Goal: Task Accomplishment & Management: Manage account settings

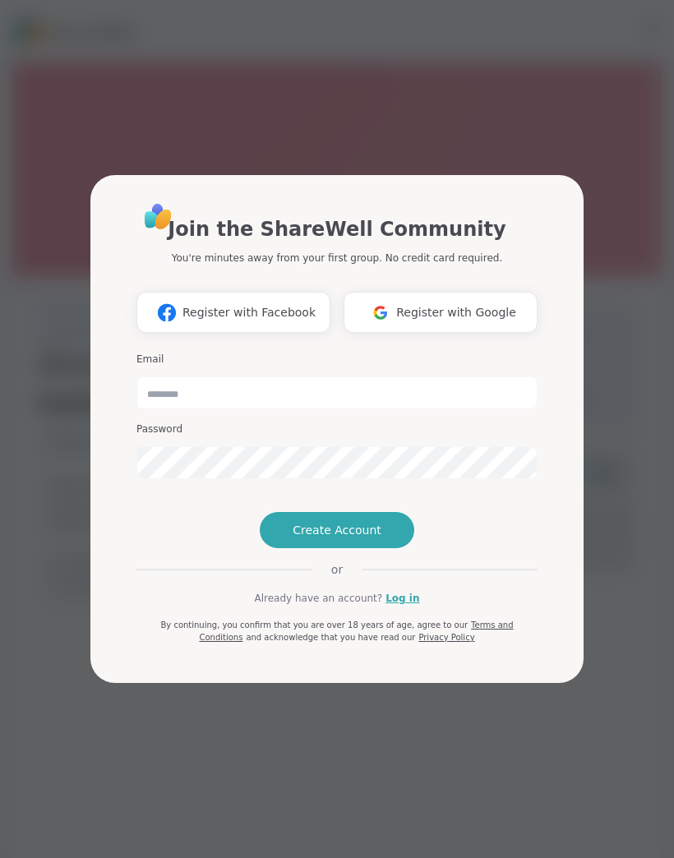
click at [485, 352] on div "Email" at bounding box center [336, 380] width 401 height 57
click at [430, 377] on input "email" at bounding box center [336, 392] width 401 height 33
click at [388, 548] on button "Create Account" at bounding box center [337, 530] width 154 height 36
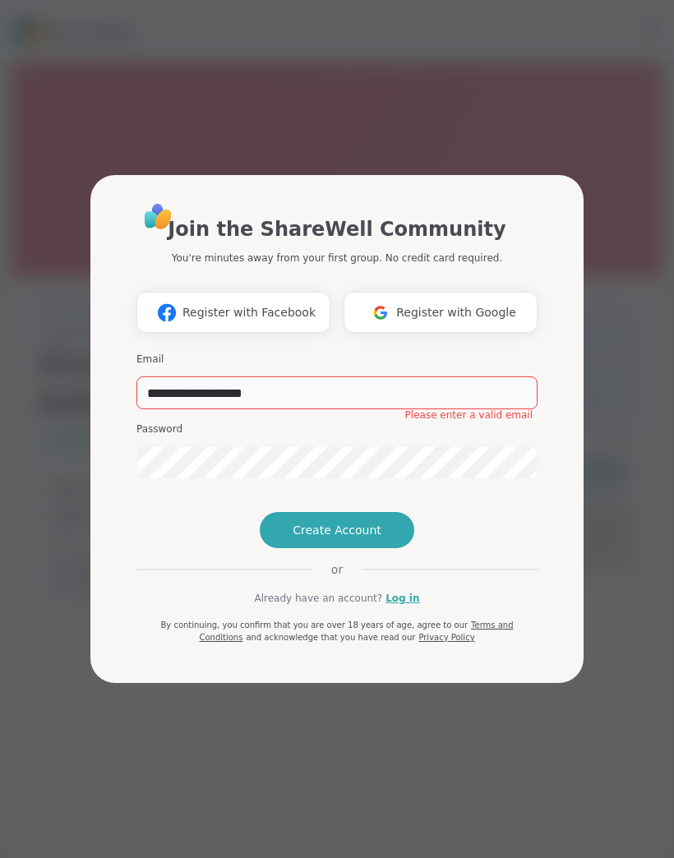
click at [402, 376] on input "**********" at bounding box center [336, 392] width 401 height 33
click at [390, 376] on input "**********" at bounding box center [336, 392] width 401 height 33
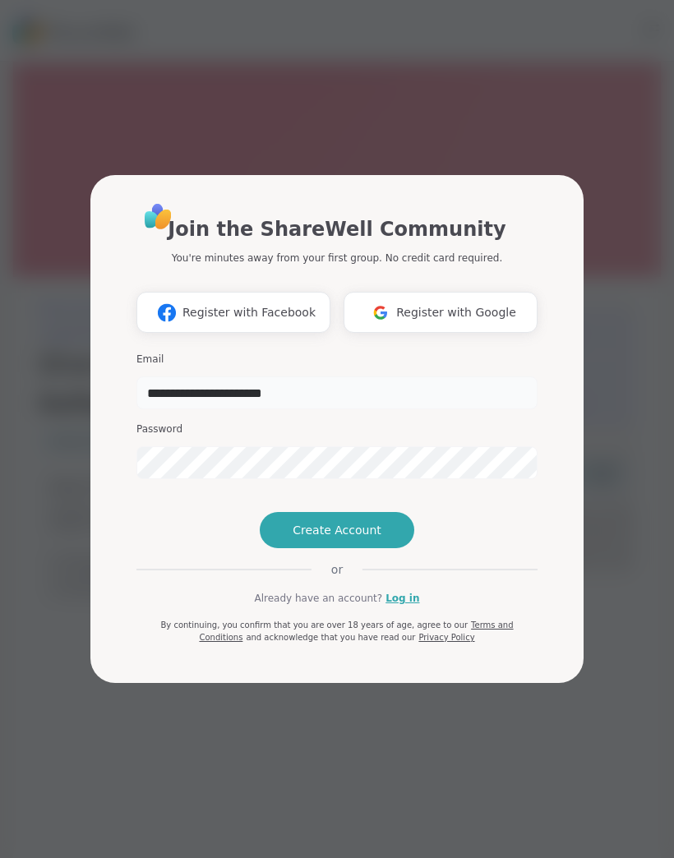
type input "**********"
click at [370, 538] on span "Create Account" at bounding box center [336, 530] width 89 height 16
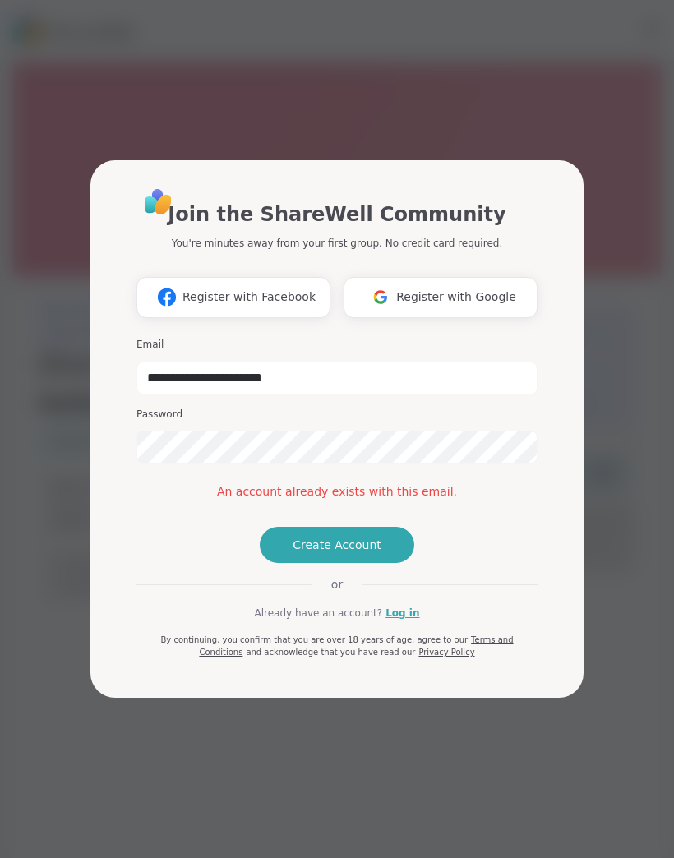
click at [398, 620] on link "Log in" at bounding box center [402, 612] width 34 height 15
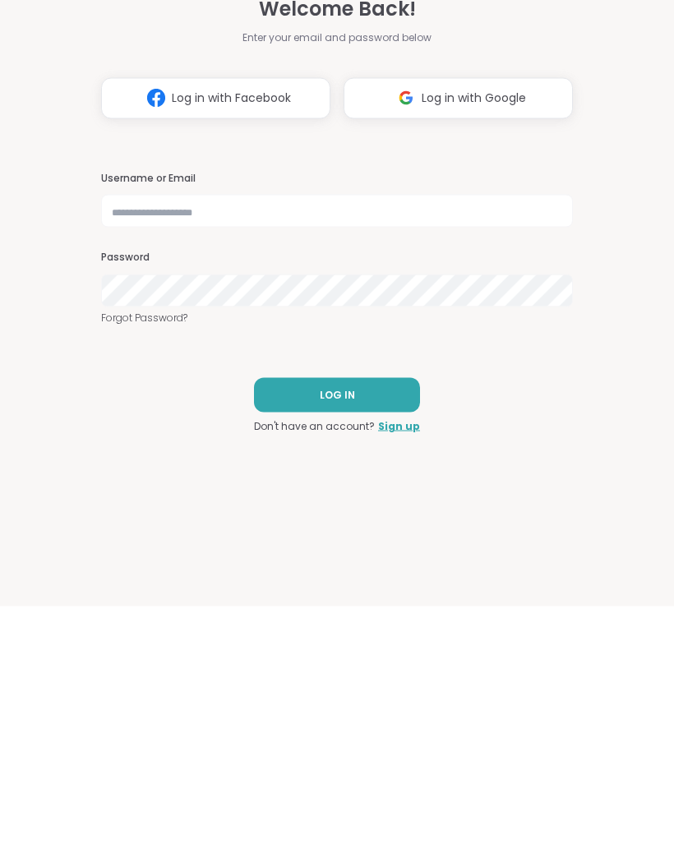
click at [172, 562] on link "Forgot Password?" at bounding box center [336, 569] width 471 height 15
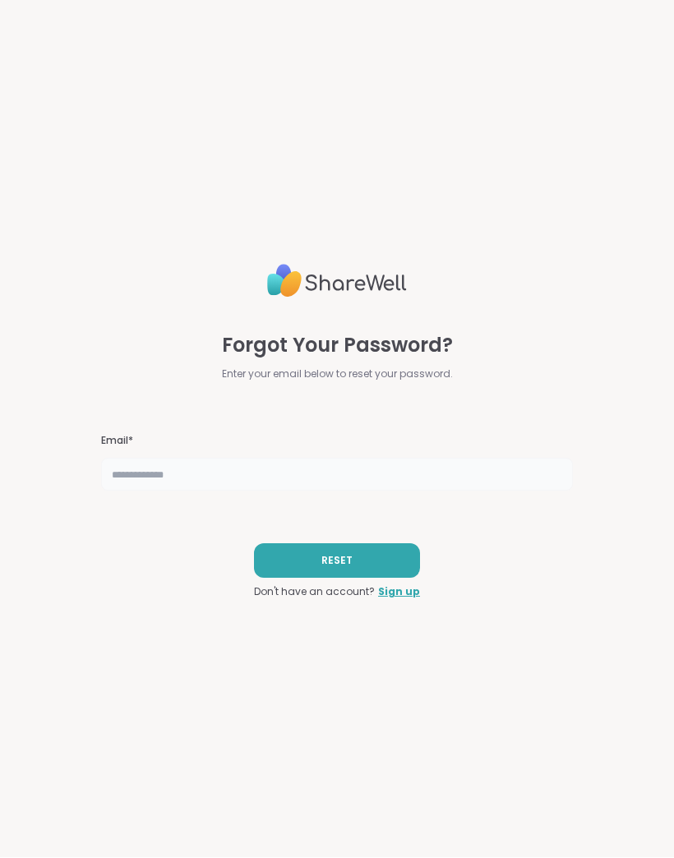
click at [358, 470] on input "text" at bounding box center [336, 474] width 471 height 33
type input "*"
type input "**********"
click at [395, 550] on button "RESET" at bounding box center [337, 561] width 166 height 34
click at [397, 562] on button "RESET" at bounding box center [337, 561] width 166 height 34
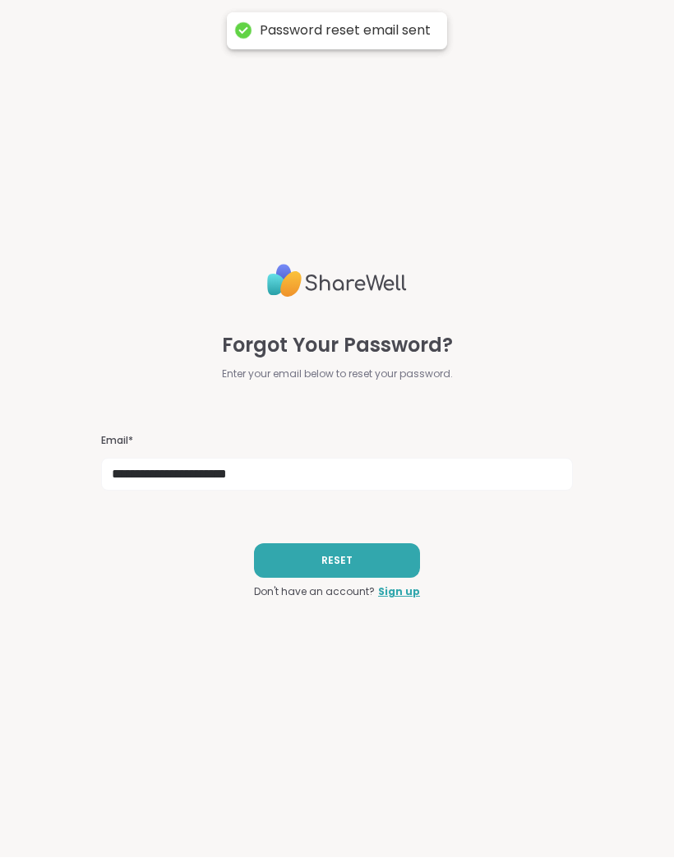
click at [371, 556] on button "RESET" at bounding box center [337, 561] width 166 height 34
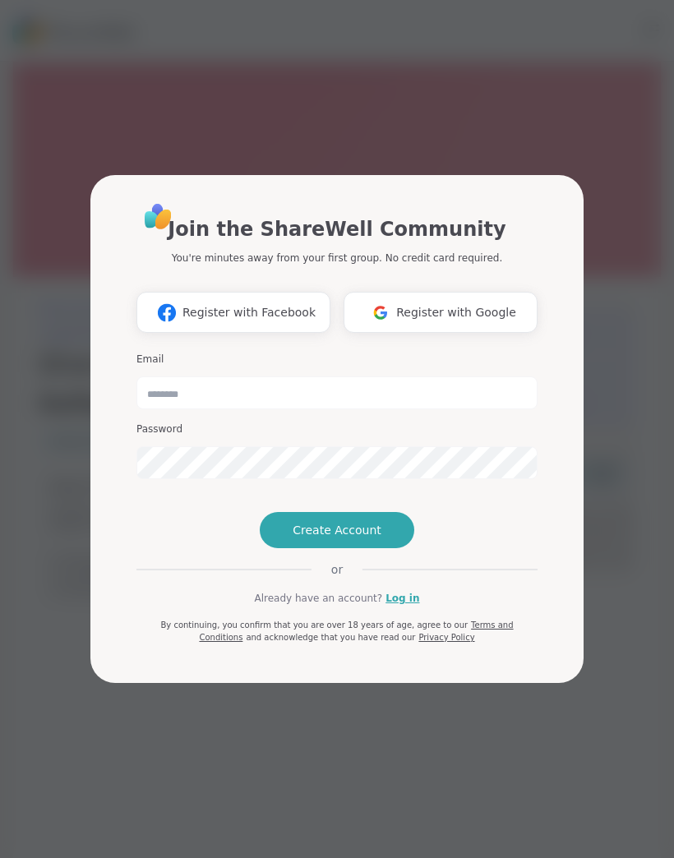
click at [545, 71] on div "Join the ShareWell Community You're minutes away from your first group. No cred…" at bounding box center [337, 429] width 654 height 858
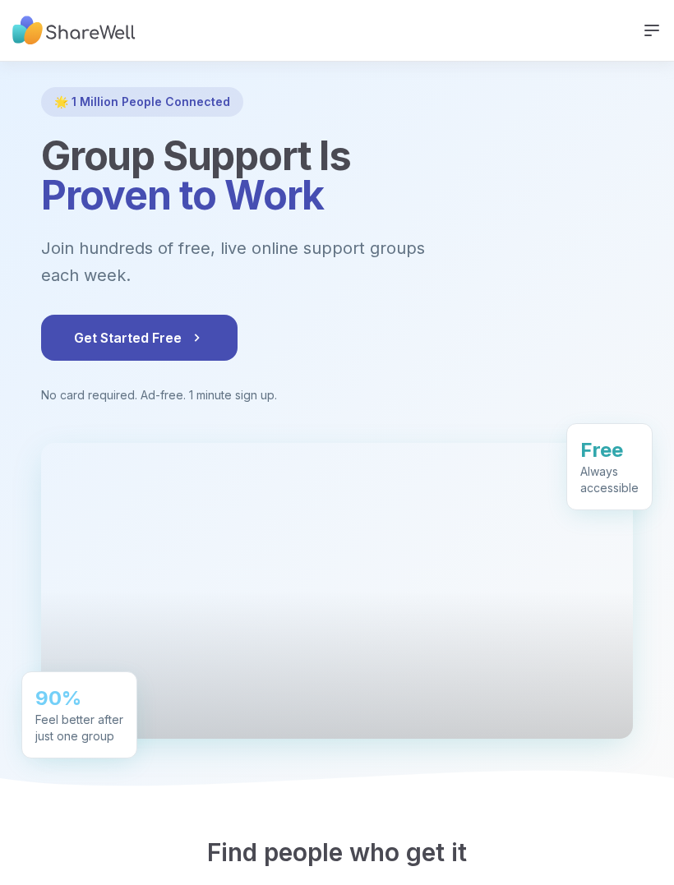
click at [435, 552] on div at bounding box center [336, 590] width 591 height 296
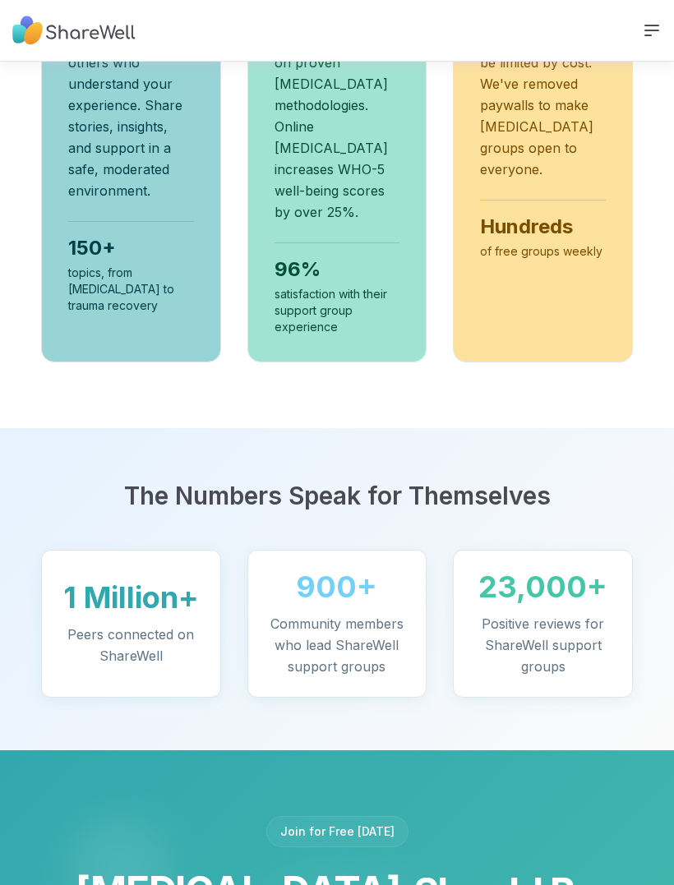
scroll to position [2001, 0]
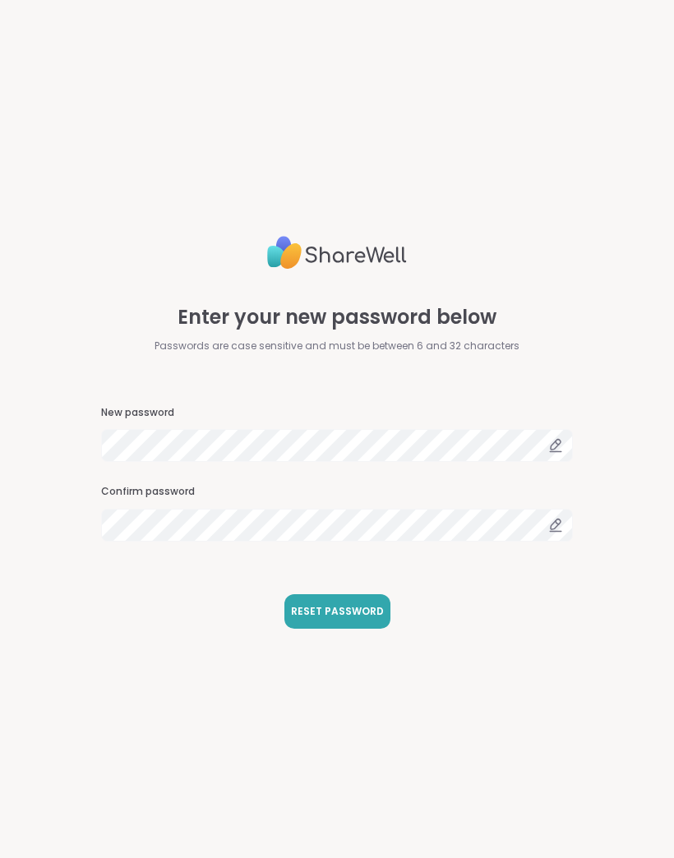
click at [338, 478] on div "New password Confirm password" at bounding box center [336, 474] width 471 height 136
click at [548, 528] on icon at bounding box center [555, 524] width 15 height 15
click at [647, 517] on div "Enter your new password below Passwords are case sensitive and must be between …" at bounding box center [337, 429] width 674 height 858
click at [345, 600] on button "RESET PASSWORD" at bounding box center [337, 611] width 106 height 34
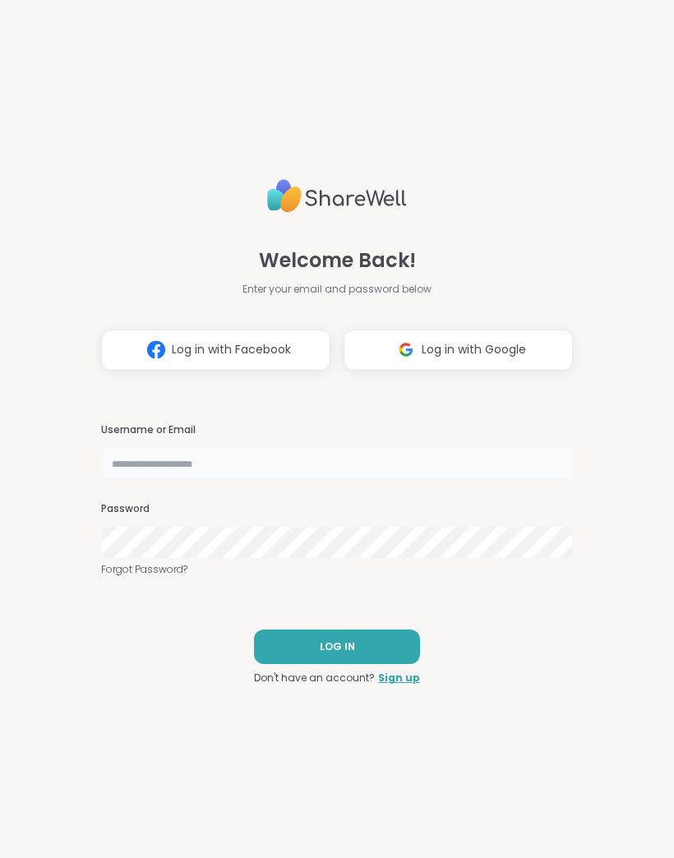
click at [415, 462] on input "text" at bounding box center [336, 462] width 471 height 33
type input "**********"
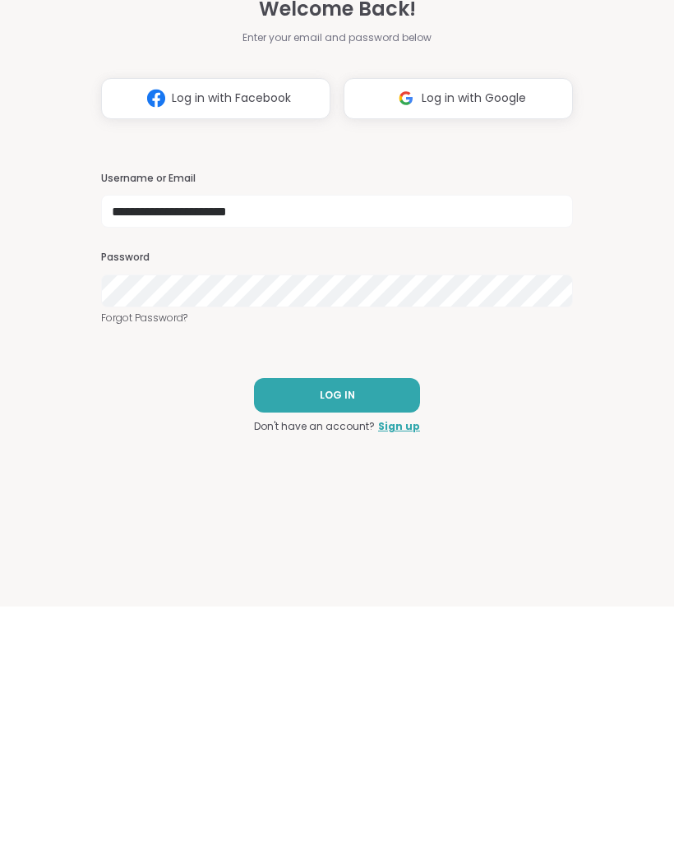
click at [367, 629] on button "LOG IN" at bounding box center [337, 646] width 166 height 34
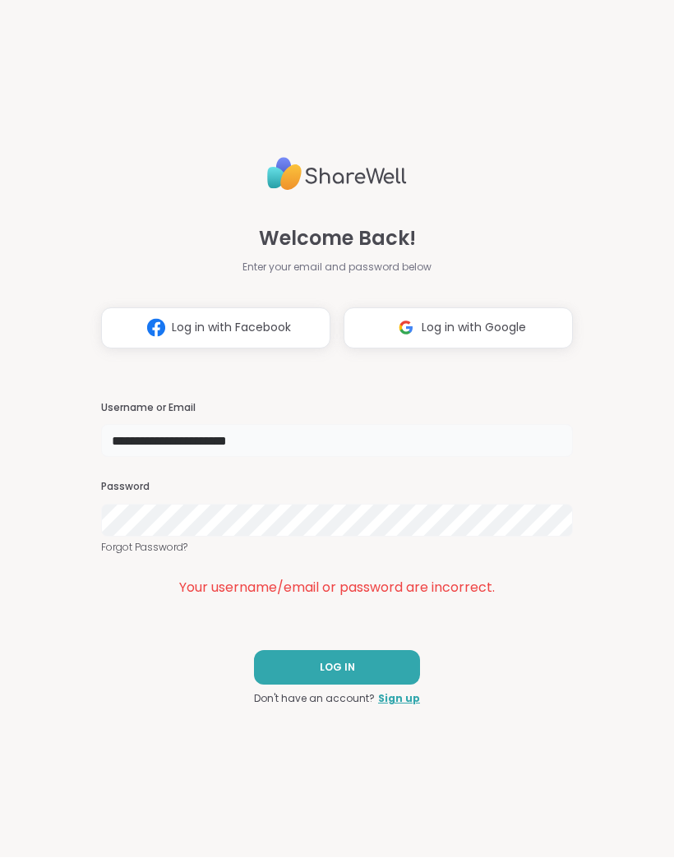
click at [505, 442] on input "**********" at bounding box center [336, 441] width 471 height 33
click at [292, 324] on button "Log in with Facebook" at bounding box center [215, 328] width 229 height 41
click at [356, 662] on button "LOG IN" at bounding box center [337, 668] width 166 height 34
click at [449, 332] on span "Log in with Google" at bounding box center [473, 328] width 104 height 17
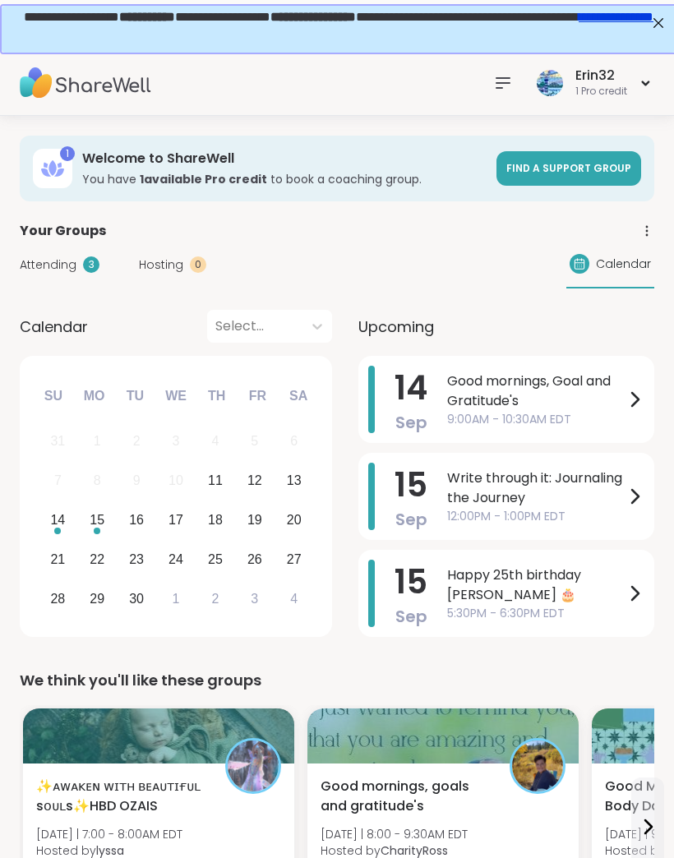
click at [505, 76] on icon at bounding box center [503, 83] width 20 height 20
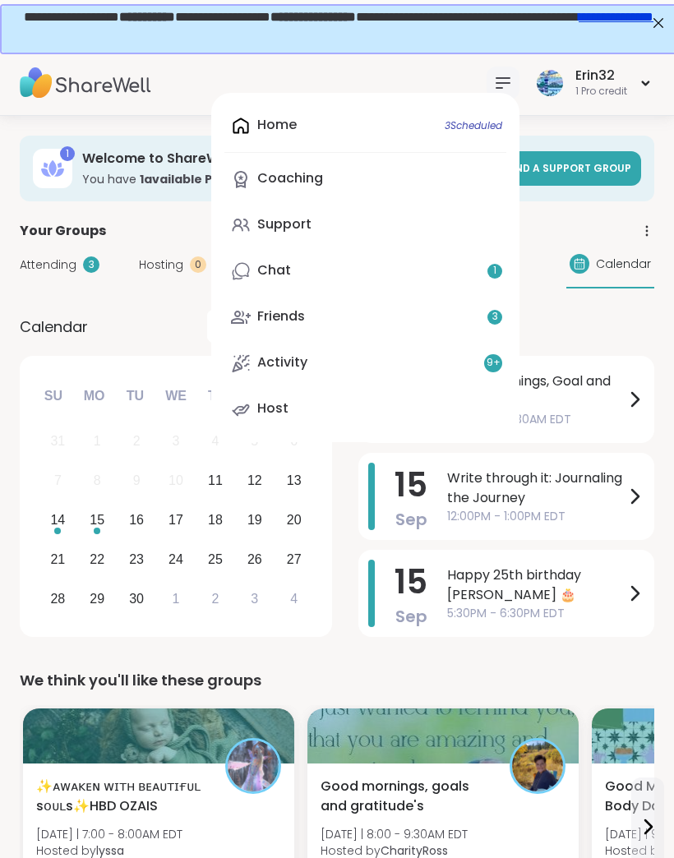
click at [444, 134] on div "Home 3 Scheduled Coaching Support Chat 1 Friends 3 Activity 9 + Host" at bounding box center [365, 267] width 308 height 349
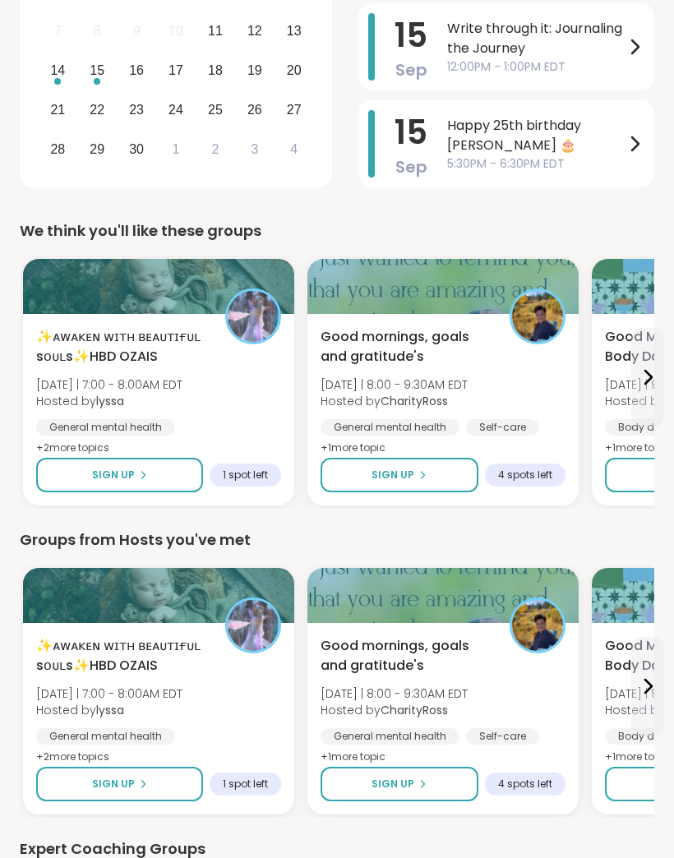
scroll to position [449, 0]
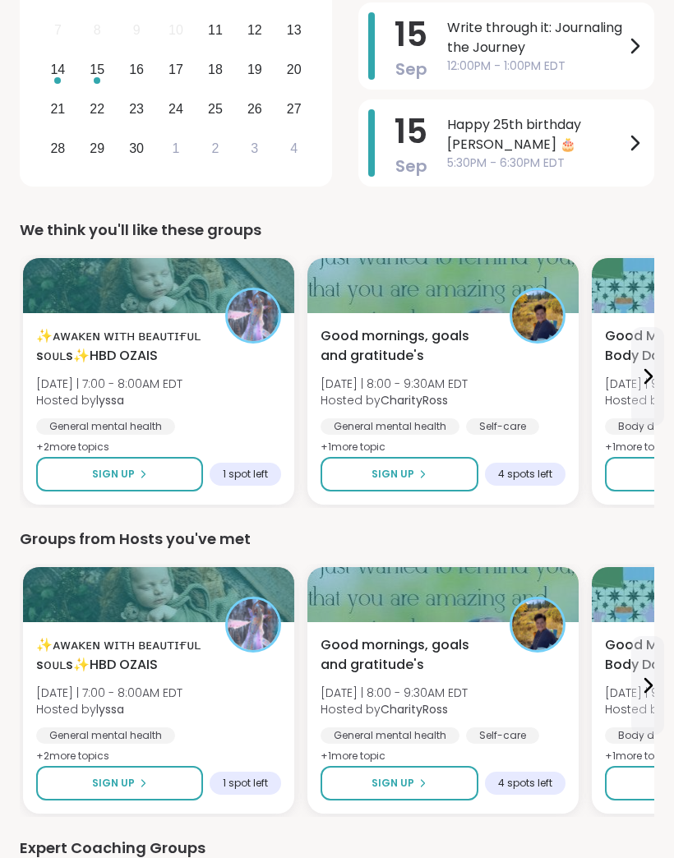
click at [443, 476] on button "Sign Up" at bounding box center [399, 475] width 158 height 34
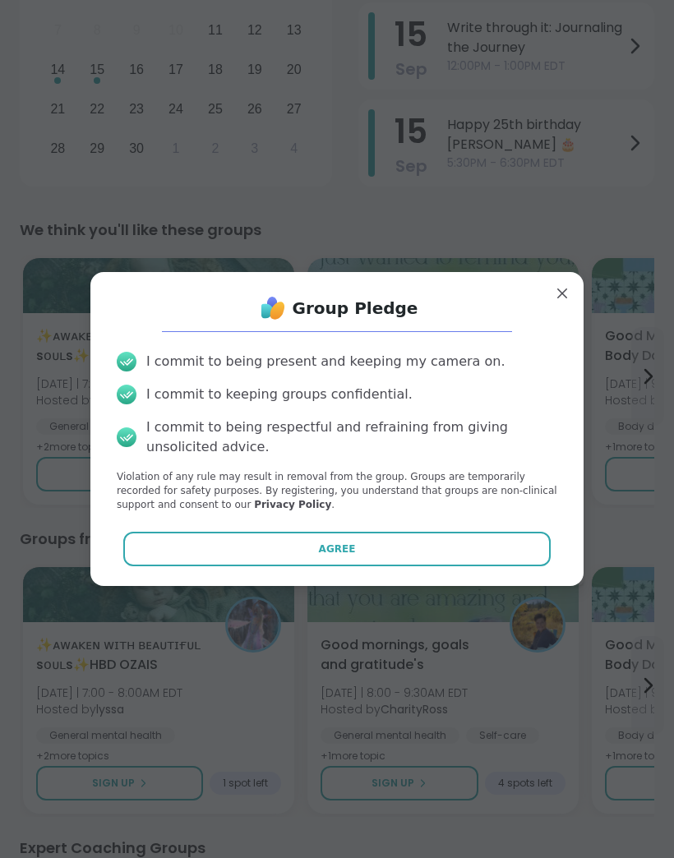
click at [467, 566] on button "Agree" at bounding box center [337, 548] width 428 height 34
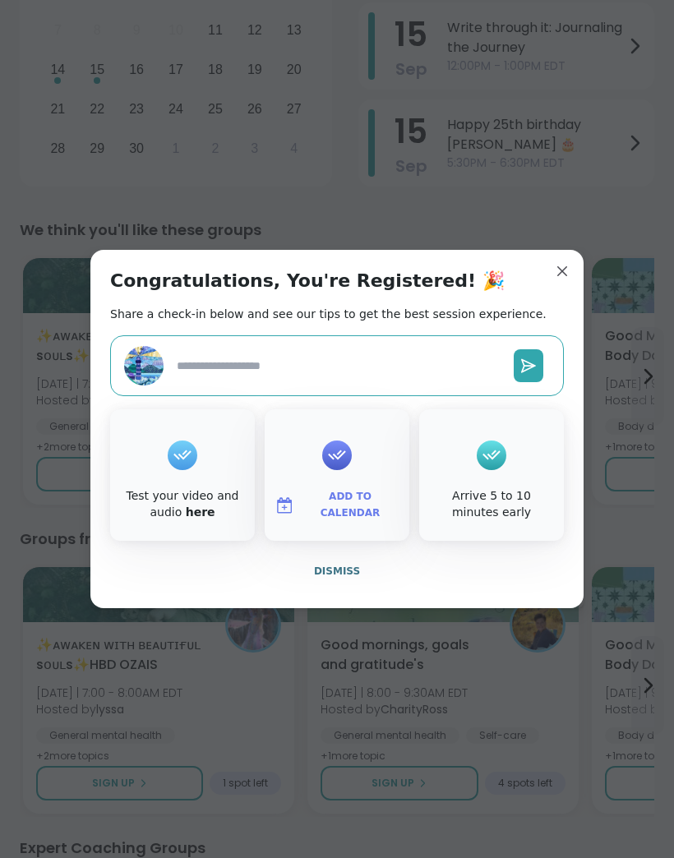
type textarea "*"
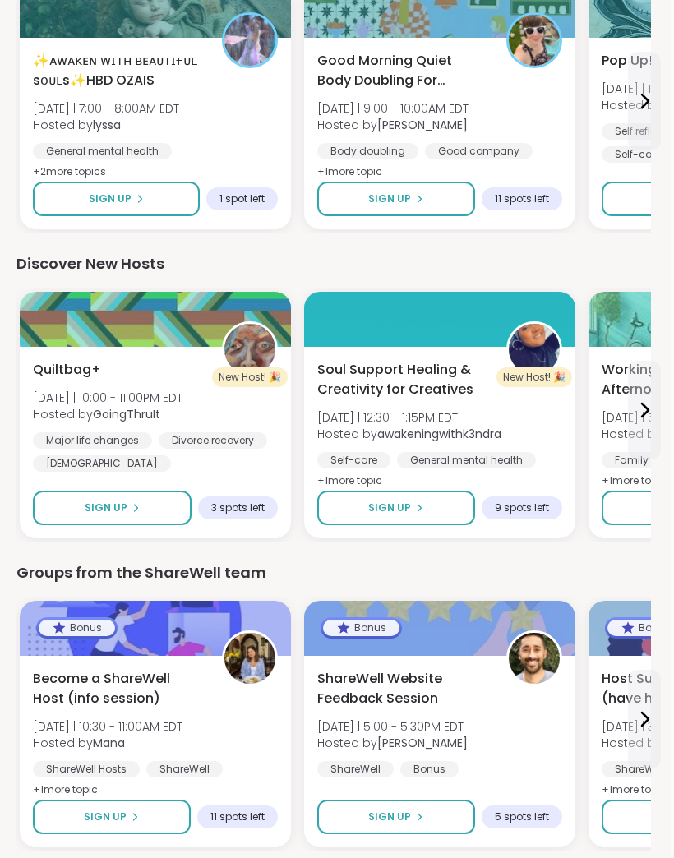
scroll to position [2024, 3]
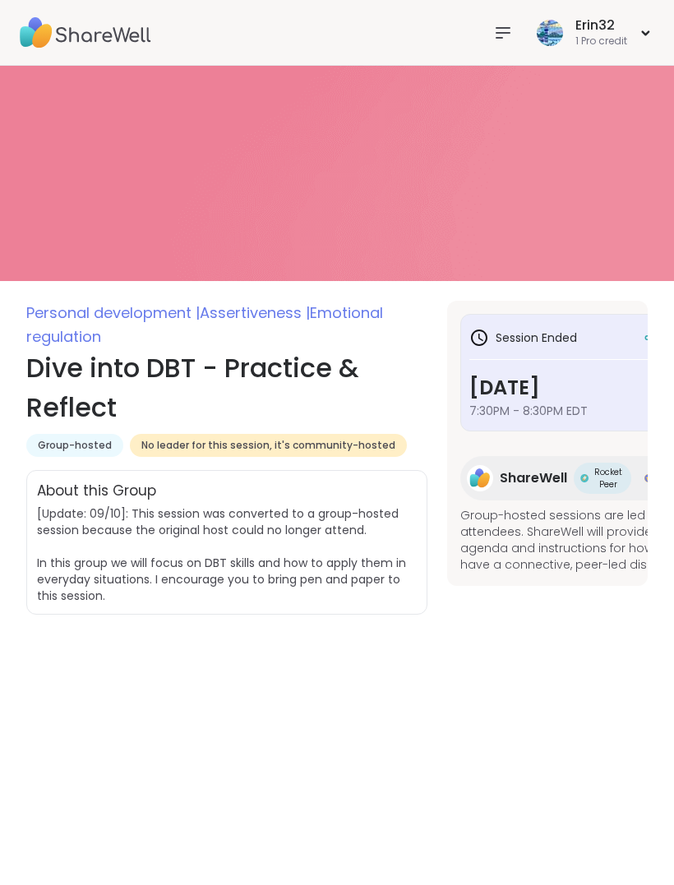
click at [517, 20] on div at bounding box center [502, 32] width 33 height 33
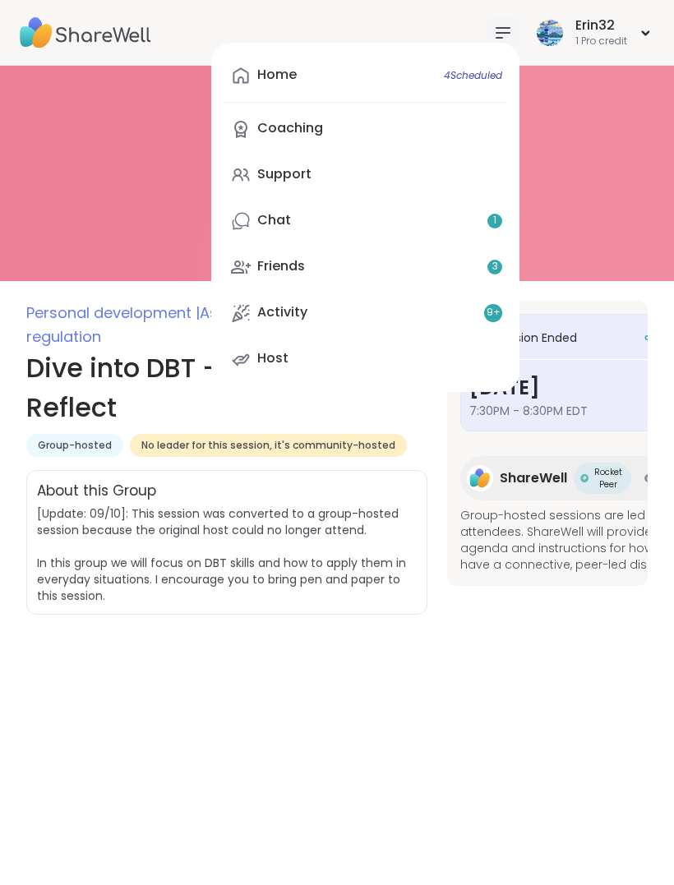
click at [479, 71] on span "4 Scheduled" at bounding box center [473, 75] width 58 height 13
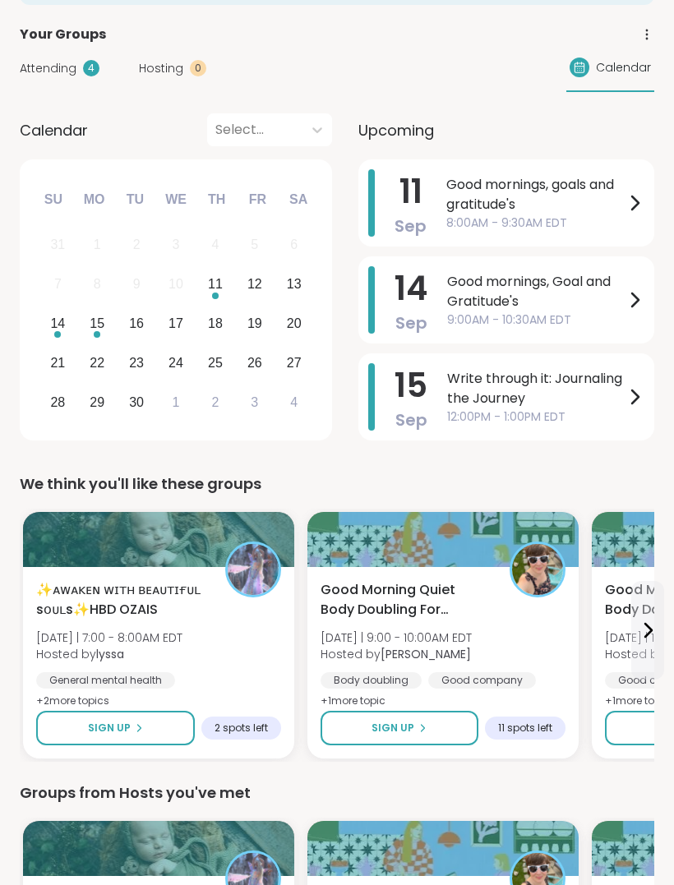
scroll to position [186, 0]
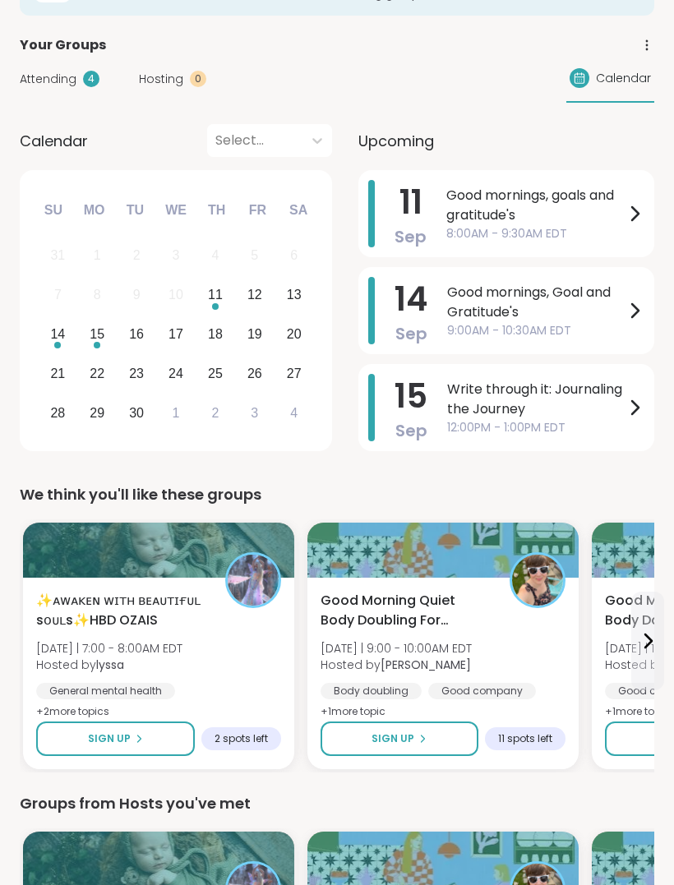
click at [583, 213] on span "Good mornings, goals and gratitude's" at bounding box center [535, 205] width 178 height 39
